Goal: Communication & Community: Share content

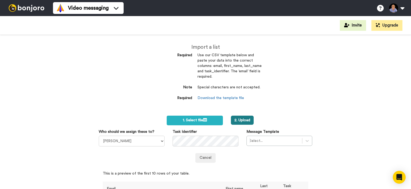
click at [246, 122] on button "2. Upload" at bounding box center [242, 120] width 23 height 9
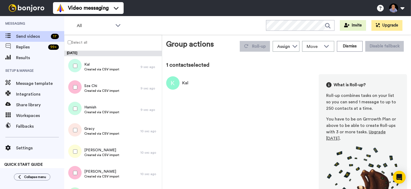
click at [72, 86] on div at bounding box center [74, 87] width 19 height 19
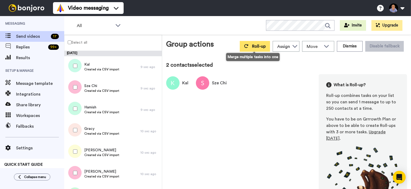
click at [251, 45] on button "Roll-up" at bounding box center [255, 46] width 30 height 11
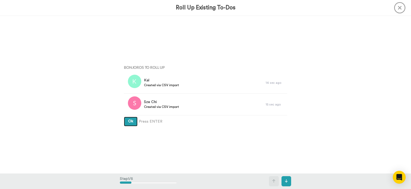
click at [129, 119] on button "Ok" at bounding box center [131, 122] width 14 height 10
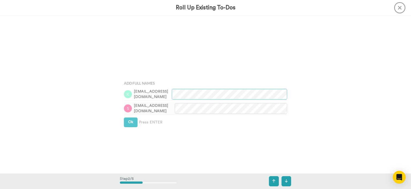
scroll to position [157, 0]
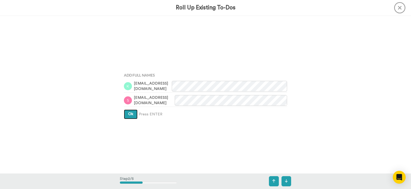
click at [131, 115] on span "Ok" at bounding box center [130, 114] width 5 height 4
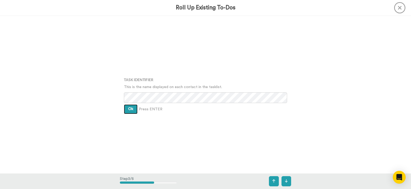
click at [130, 111] on span "Ok" at bounding box center [130, 109] width 5 height 4
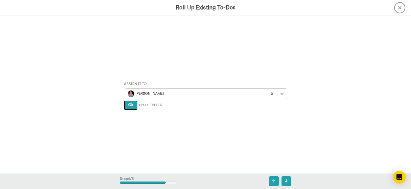
click at [129, 102] on button "Ok" at bounding box center [131, 105] width 14 height 10
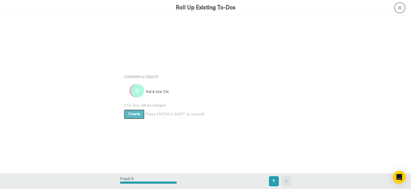
scroll to position [630, 0]
click at [128, 114] on button "Create" at bounding box center [134, 114] width 21 height 10
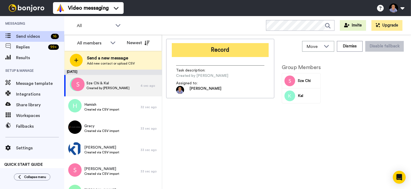
click at [219, 53] on button "Record" at bounding box center [220, 50] width 97 height 14
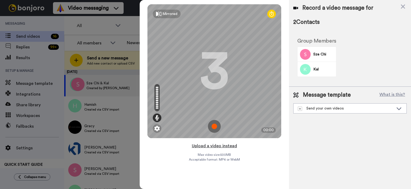
click at [224, 144] on button "Upload a video instead" at bounding box center [214, 145] width 48 height 7
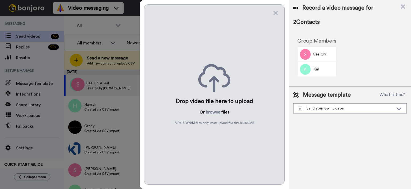
click at [205, 112] on p "Or browse files" at bounding box center [215, 112] width 30 height 6
click at [210, 112] on button "browse" at bounding box center [213, 112] width 14 height 6
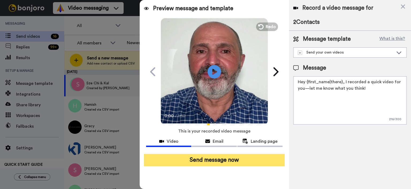
click at [257, 161] on button "Send message now" at bounding box center [214, 160] width 141 height 12
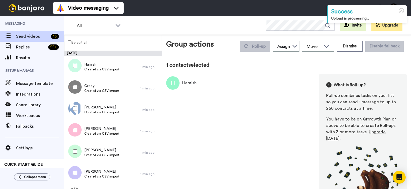
click at [72, 87] on div at bounding box center [74, 87] width 19 height 19
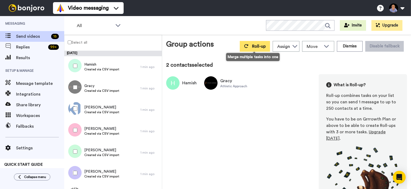
click at [258, 50] on button "Roll-up" at bounding box center [255, 46] width 30 height 11
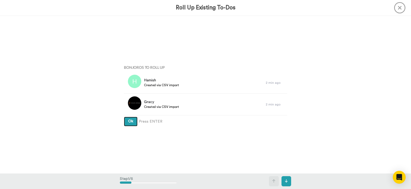
click at [133, 122] on span "Ok" at bounding box center [130, 121] width 5 height 4
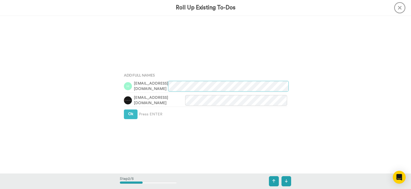
scroll to position [157, 0]
click at [133, 122] on div "Add Full Names hamishvb@me.com gracy@athleticapproach.co.uk Ok Press ENTER" at bounding box center [205, 95] width 171 height 95
click at [132, 113] on span "Ok" at bounding box center [130, 114] width 5 height 4
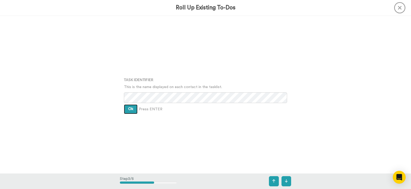
click at [131, 110] on span "Ok" at bounding box center [130, 109] width 5 height 4
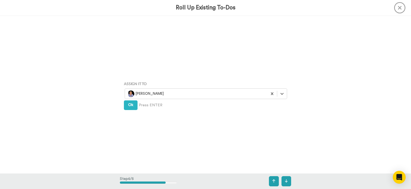
click at [131, 110] on div "Assign It To Select is focused ,type to refine list, press Down to open the men…" at bounding box center [205, 94] width 171 height 95
click at [130, 102] on button "Ok" at bounding box center [131, 105] width 14 height 10
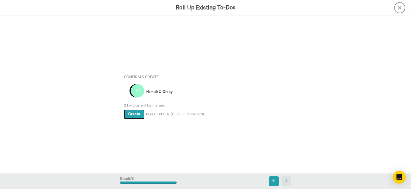
scroll to position [630, 0]
click at [133, 112] on span "Create" at bounding box center [134, 114] width 12 height 4
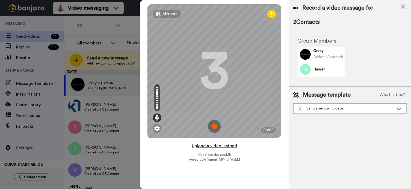
click at [221, 147] on button "Upload a video instead" at bounding box center [214, 145] width 48 height 7
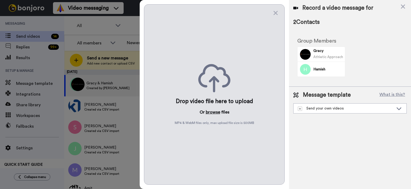
click at [216, 114] on button "browse" at bounding box center [213, 112] width 14 height 6
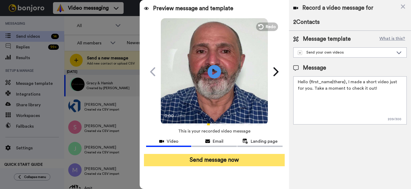
click at [266, 161] on button "Send message now" at bounding box center [214, 160] width 141 height 12
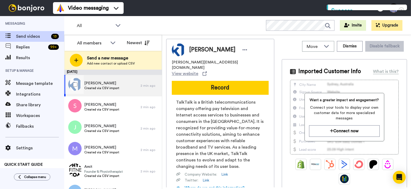
click at [78, 86] on div at bounding box center [74, 84] width 19 height 19
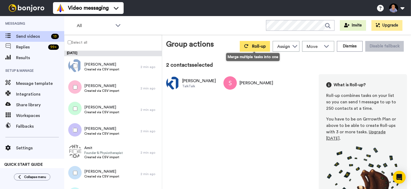
click at [252, 46] on span "Roll-up" at bounding box center [259, 46] width 14 height 4
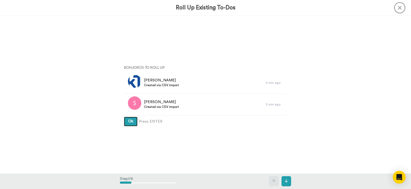
click at [130, 121] on span "Ok" at bounding box center [130, 121] width 5 height 4
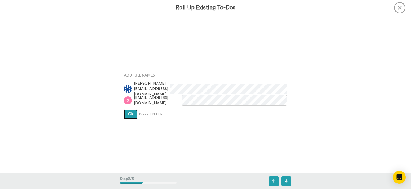
click at [131, 117] on button "Ok" at bounding box center [131, 115] width 14 height 10
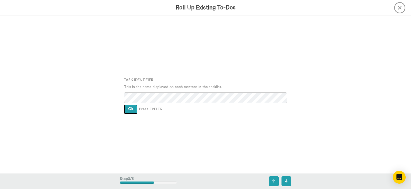
click at [129, 107] on button "Ok" at bounding box center [131, 109] width 14 height 10
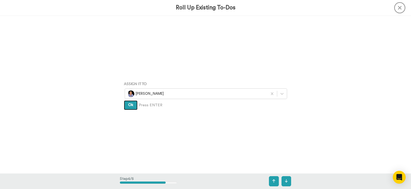
click at [128, 107] on button "Ok" at bounding box center [131, 105] width 14 height 10
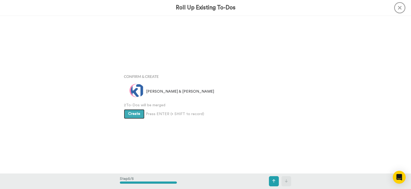
scroll to position [630, 0]
click at [130, 117] on button "Create" at bounding box center [134, 114] width 21 height 10
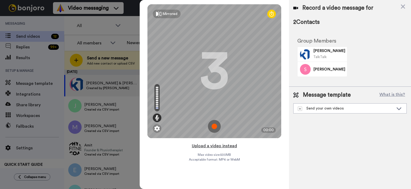
click at [205, 147] on button "Upload a video instead" at bounding box center [214, 145] width 48 height 7
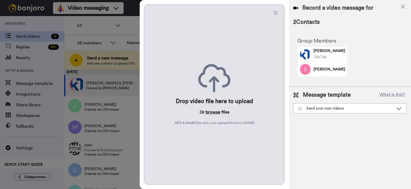
click at [214, 112] on button "browse" at bounding box center [213, 112] width 14 height 6
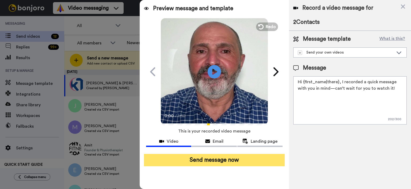
click at [206, 159] on button "Send message now" at bounding box center [214, 160] width 141 height 12
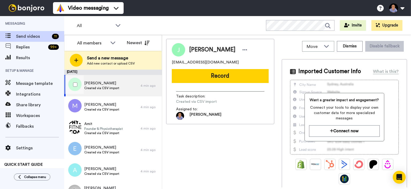
click at [78, 81] on div at bounding box center [74, 84] width 19 height 19
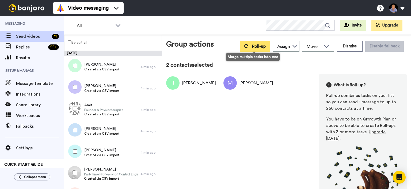
click at [248, 48] on button "Roll-up" at bounding box center [255, 46] width 30 height 11
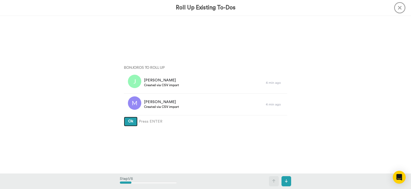
click at [131, 119] on button "Ok" at bounding box center [131, 122] width 14 height 10
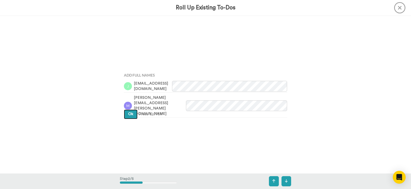
click at [130, 110] on button "Ok" at bounding box center [131, 115] width 14 height 10
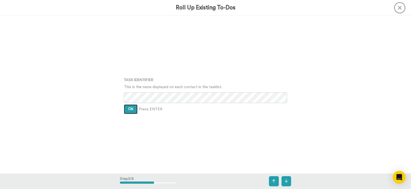
click at [131, 108] on span "Ok" at bounding box center [130, 109] width 5 height 4
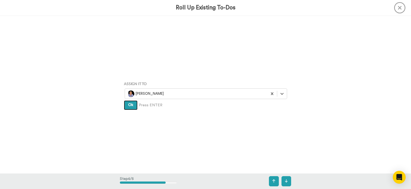
click at [131, 106] on span "Ok" at bounding box center [130, 105] width 5 height 4
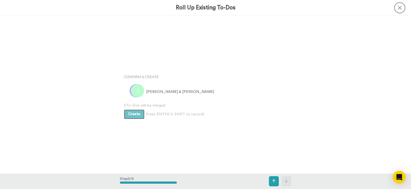
scroll to position [630, 0]
click at [134, 112] on span "Create" at bounding box center [134, 114] width 12 height 4
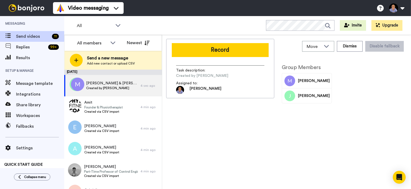
click at [217, 48] on button "Record" at bounding box center [220, 50] width 97 height 14
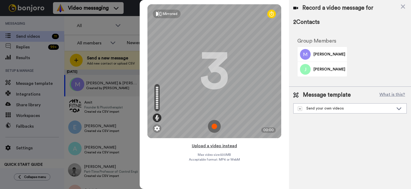
click at [228, 144] on button "Upload a video instead" at bounding box center [214, 145] width 48 height 7
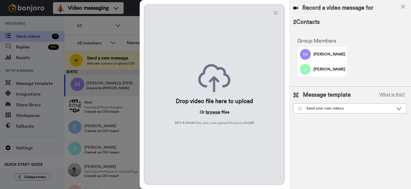
click at [211, 111] on button "browse" at bounding box center [213, 112] width 14 height 6
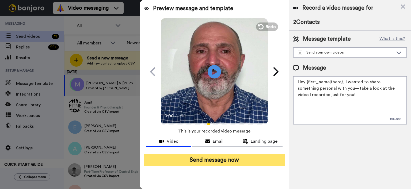
click at [238, 158] on button "Send message now" at bounding box center [214, 160] width 141 height 12
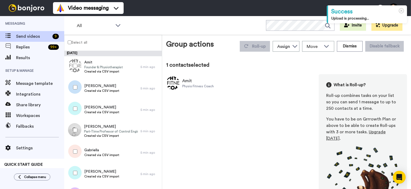
click at [79, 87] on div at bounding box center [74, 87] width 19 height 19
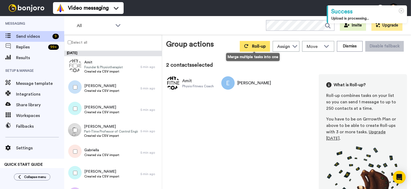
click at [252, 49] on button "Roll-up" at bounding box center [255, 46] width 30 height 11
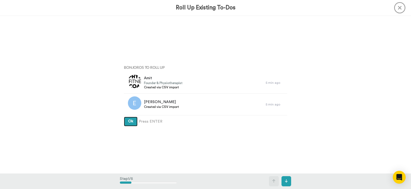
click at [131, 123] on span "Ok" at bounding box center [130, 121] width 5 height 4
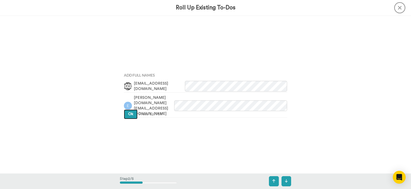
click at [130, 113] on span "Ok" at bounding box center [130, 114] width 5 height 4
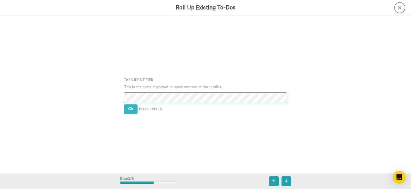
scroll to position [316, 0]
click at [134, 107] on button "Ok" at bounding box center [131, 109] width 14 height 10
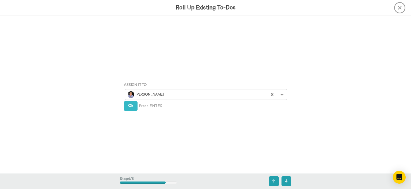
scroll to position [473, 0]
click at [132, 107] on button "Ok" at bounding box center [131, 105] width 14 height 10
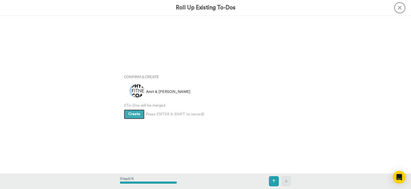
scroll to position [630, 0]
click at [133, 113] on span "Create" at bounding box center [134, 114] width 12 height 4
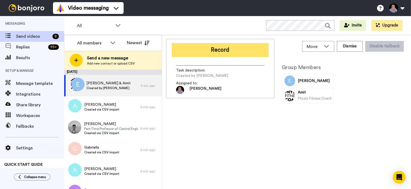
click at [209, 51] on button "Record" at bounding box center [220, 50] width 97 height 14
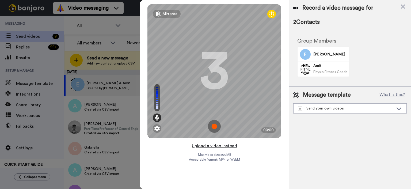
click at [213, 144] on button "Upload a video instead" at bounding box center [214, 145] width 48 height 7
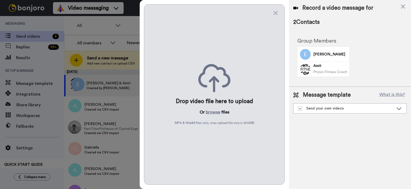
click at [209, 108] on div "Drop video file here to upload Or browse files MP4 & WebM files only, max uploa…" at bounding box center [214, 94] width 141 height 181
click at [209, 113] on button "browse" at bounding box center [213, 112] width 14 height 6
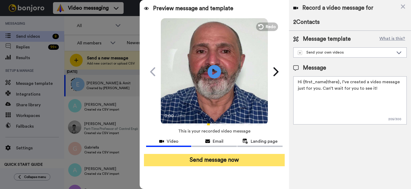
click at [260, 162] on button "Send message now" at bounding box center [214, 160] width 141 height 12
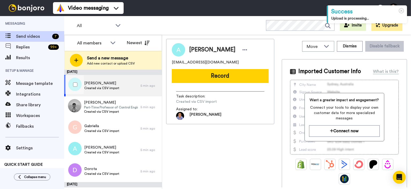
click at [74, 79] on div at bounding box center [74, 84] width 19 height 19
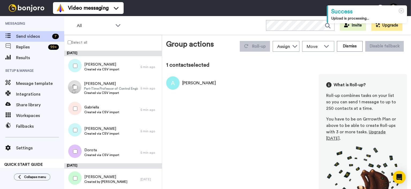
click at [78, 84] on div at bounding box center [74, 87] width 19 height 19
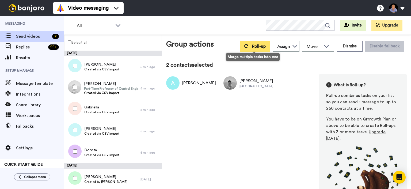
click at [255, 43] on button "Roll-up" at bounding box center [255, 46] width 30 height 11
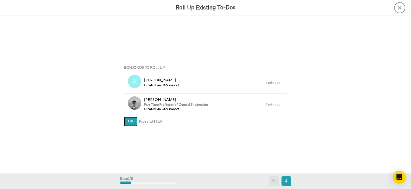
click at [134, 123] on button "Ok" at bounding box center [131, 122] width 14 height 10
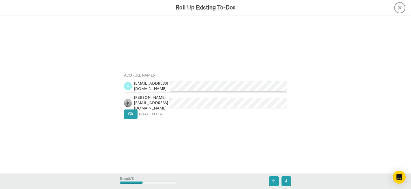
click at [133, 119] on div "Add Full Names [EMAIL_ADDRESS][DOMAIN_NAME] [DOMAIN_NAME][EMAIL_ADDRESS][DOMAIN…" at bounding box center [205, 95] width 171 height 95
click at [132, 115] on span "Ok" at bounding box center [130, 114] width 5 height 4
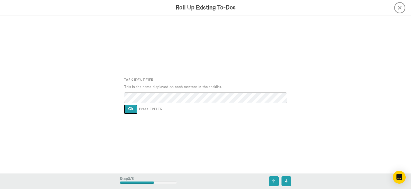
click at [132, 110] on span "Ok" at bounding box center [130, 109] width 5 height 4
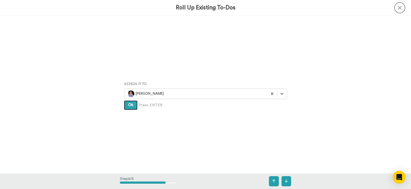
click at [131, 105] on span "Ok" at bounding box center [130, 105] width 5 height 4
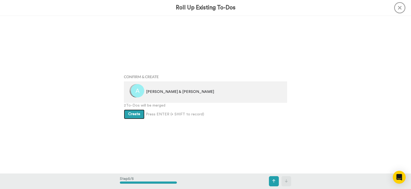
scroll to position [630, 0]
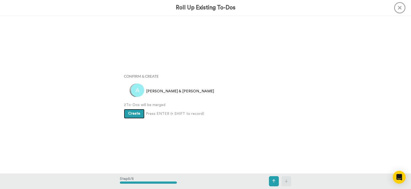
click at [130, 110] on button "Create" at bounding box center [134, 114] width 21 height 10
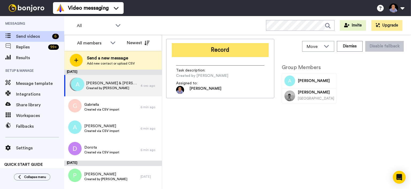
click at [206, 53] on button "Record" at bounding box center [220, 50] width 97 height 14
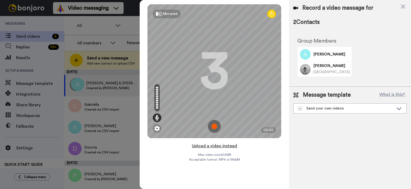
click at [218, 143] on button "Upload a video instead" at bounding box center [214, 145] width 48 height 7
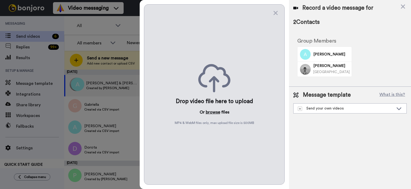
click at [214, 112] on button "browse" at bounding box center [213, 112] width 14 height 6
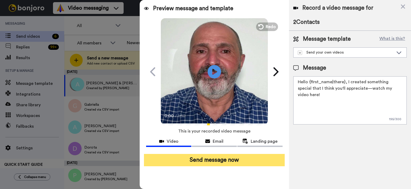
click at [252, 159] on button "Send message now" at bounding box center [214, 160] width 141 height 12
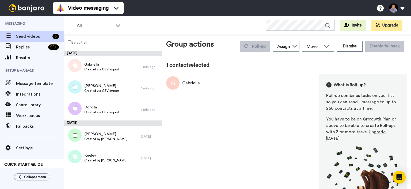
click at [76, 91] on div at bounding box center [74, 87] width 19 height 19
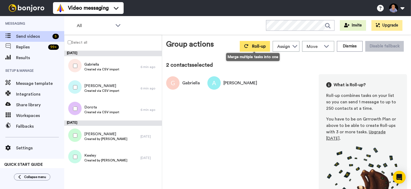
click at [246, 48] on icon at bounding box center [247, 46] width 4 height 4
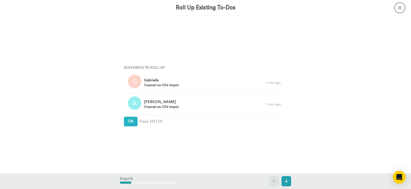
click at [129, 128] on div "Bonjoros To Roll Up Gabriella Created via CSV import 7 min ago Allan Created vi…" at bounding box center [205, 94] width 171 height 95
click at [130, 123] on span "Ok" at bounding box center [130, 121] width 5 height 4
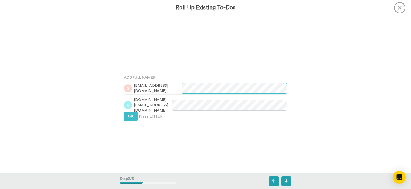
scroll to position [157, 0]
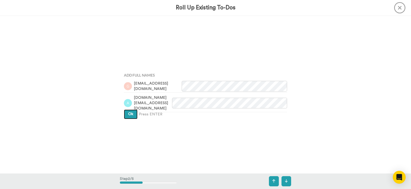
click at [134, 116] on button "Ok" at bounding box center [131, 115] width 14 height 10
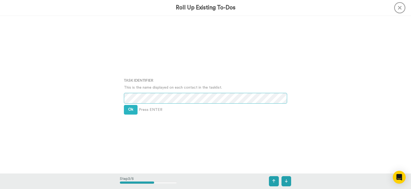
scroll to position [316, 0]
click at [132, 112] on button "Ok" at bounding box center [131, 109] width 14 height 10
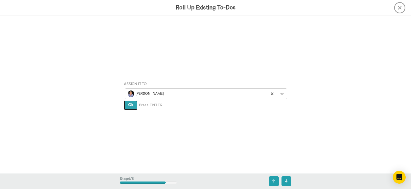
click at [132, 107] on span "Ok" at bounding box center [130, 105] width 5 height 4
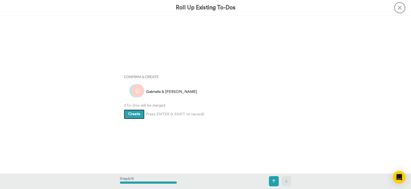
scroll to position [630, 0]
click at [133, 111] on button "Create" at bounding box center [134, 114] width 21 height 10
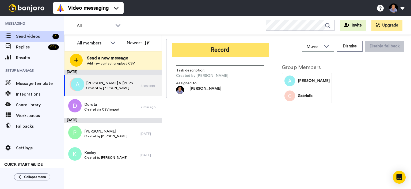
click at [220, 46] on button "Record" at bounding box center [220, 50] width 97 height 14
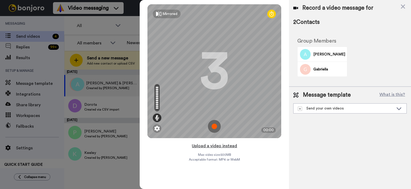
click at [225, 144] on button "Upload a video instead" at bounding box center [214, 145] width 48 height 7
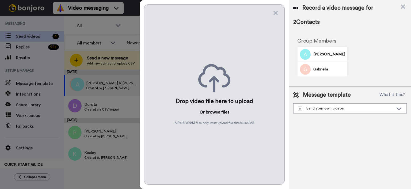
click at [218, 115] on button "browse" at bounding box center [213, 112] width 14 height 6
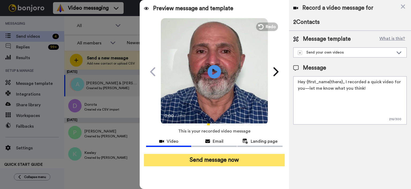
click at [267, 160] on button "Send message now" at bounding box center [214, 160] width 141 height 12
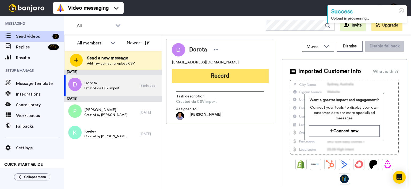
click at [196, 80] on button "Record" at bounding box center [220, 76] width 97 height 14
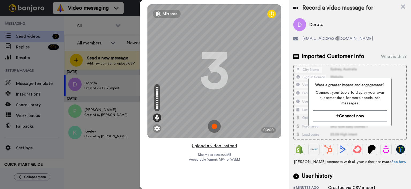
click at [219, 142] on button "Upload a video instead" at bounding box center [214, 145] width 48 height 7
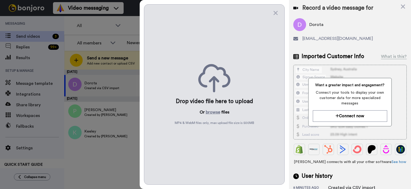
click at [218, 117] on div "Drop video file here to upload Or browse files MP4 & WebM files only, max uploa…" at bounding box center [214, 94] width 141 height 181
click at [215, 112] on button "browse" at bounding box center [213, 112] width 14 height 6
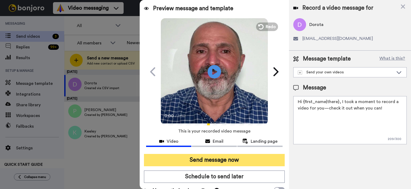
click at [238, 159] on button "Send message now" at bounding box center [214, 160] width 141 height 12
